Goal: Information Seeking & Learning: Check status

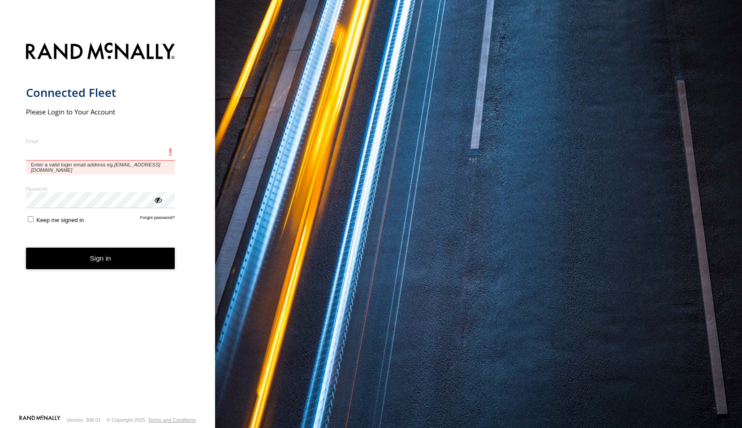
type input "**********"
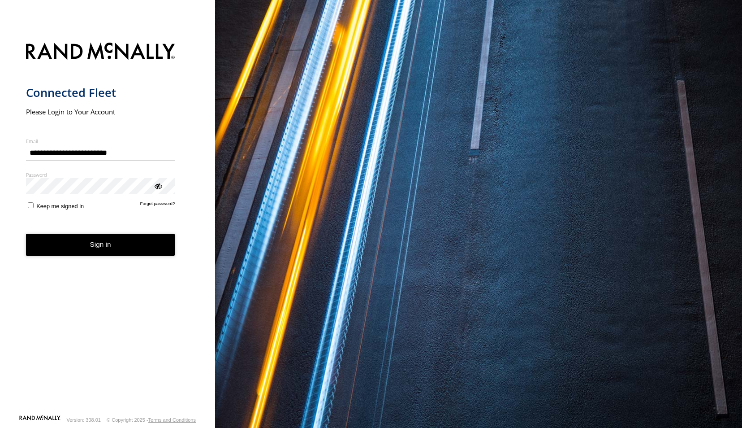
click at [100, 246] on button "Sign in" at bounding box center [100, 245] width 149 height 22
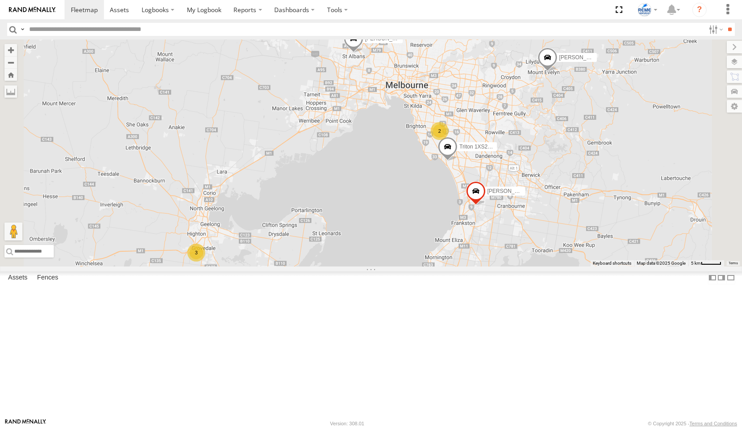
click at [0, 0] on div "[PERSON_NAME] 1WX5SX - 353635119765515" at bounding box center [0, 0] width 0 height 0
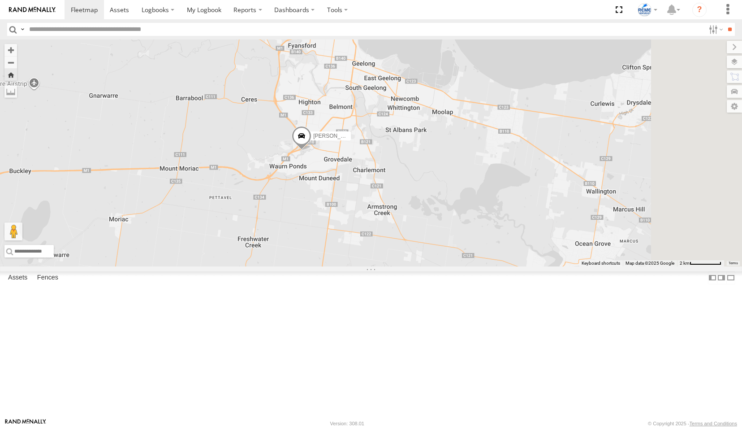
click at [0, 0] on div "[PERSON_NAME] DDD114 - MITSUBISHI Triton GSR 2.4L All Assets" at bounding box center [0, 0] width 0 height 0
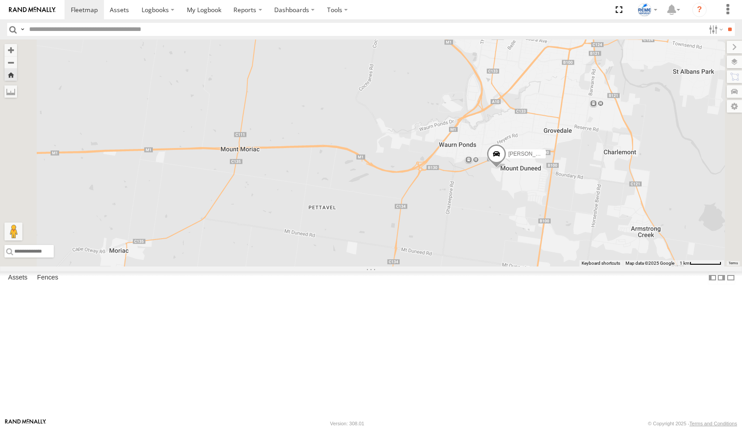
click at [0, 0] on div "All Assets" at bounding box center [0, 0] width 0 height 0
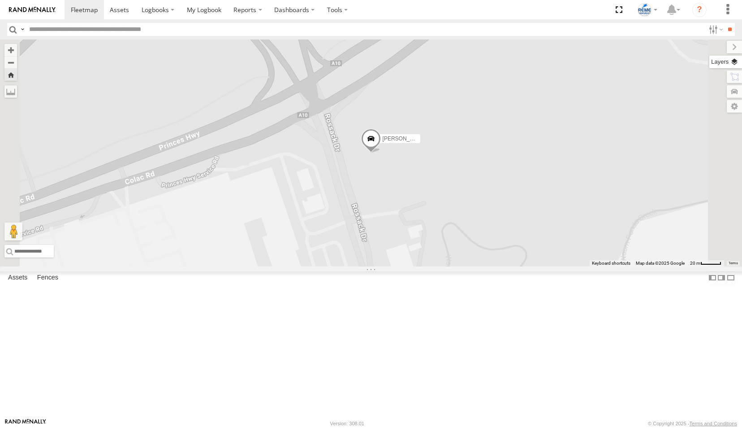
click at [734, 62] on label at bounding box center [726, 62] width 33 height 13
click at [0, 0] on span "Overlays" at bounding box center [0, 0] width 0 height 0
click at [551, 129] on div "[PERSON_NAME] 1WX5SX - 353635119765515" at bounding box center [371, 152] width 742 height 227
click at [712, 50] on label at bounding box center [727, 47] width 30 height 13
click at [381, 153] on span at bounding box center [371, 141] width 20 height 24
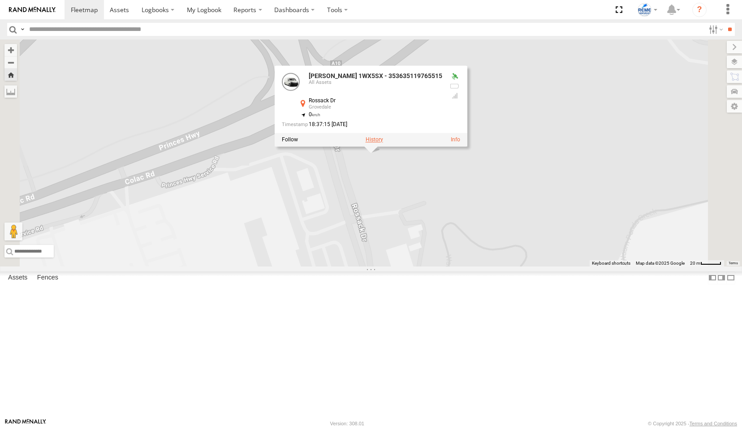
click at [383, 143] on label at bounding box center [374, 140] width 17 height 6
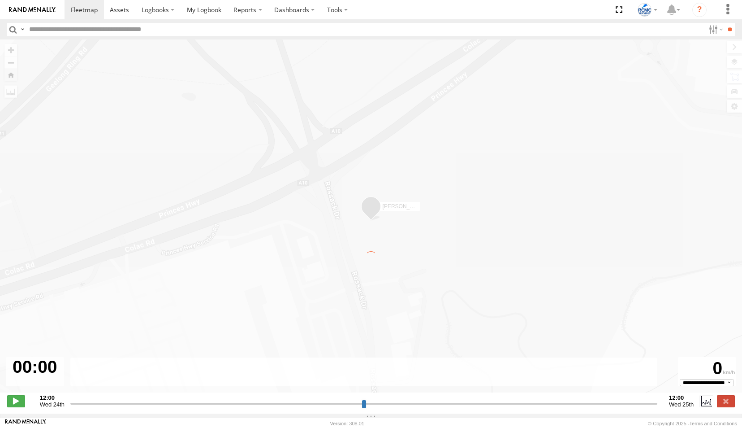
type input "**********"
